Goal: Find specific page/section: Find specific page/section

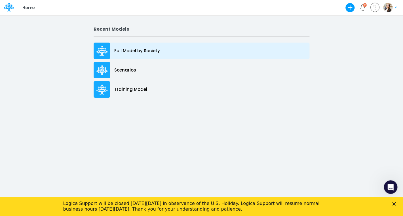
click at [136, 57] on div "Full Model by Society" at bounding box center [202, 51] width 216 height 16
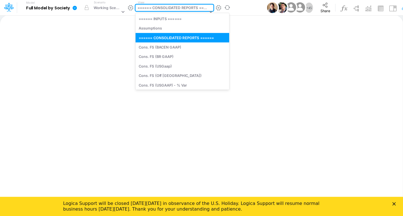
click at [156, 7] on div "====== CONSOLIDATED REPORTS ======" at bounding box center [173, 8] width 70 height 7
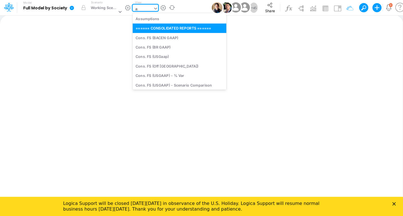
type input "app"
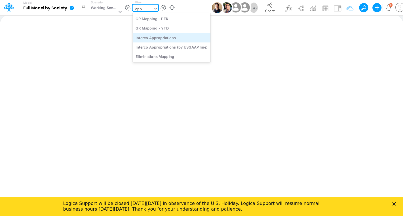
click at [156, 38] on div "Interco Appropriations" at bounding box center [171, 37] width 78 height 9
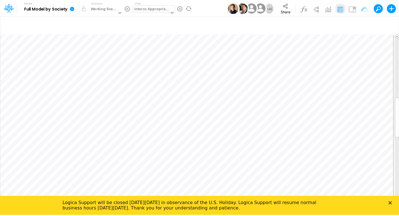
scroll to position [2, 1]
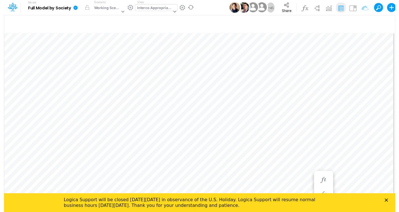
scroll to position [2, 1]
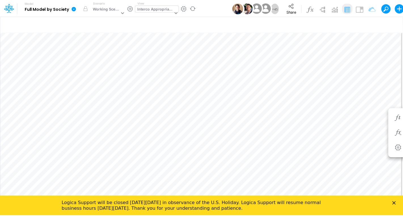
scroll to position [2, 7]
